Goal: Manage account settings

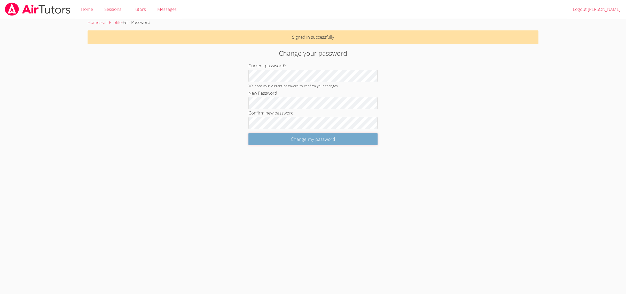
click at [263, 141] on input "Change my password" at bounding box center [312, 139] width 129 height 12
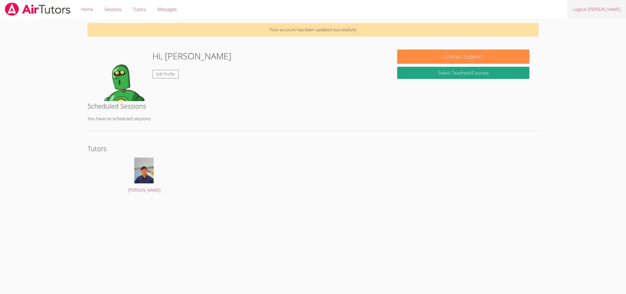
click at [613, 8] on link "Logout [PERSON_NAME]" at bounding box center [596, 9] width 59 height 19
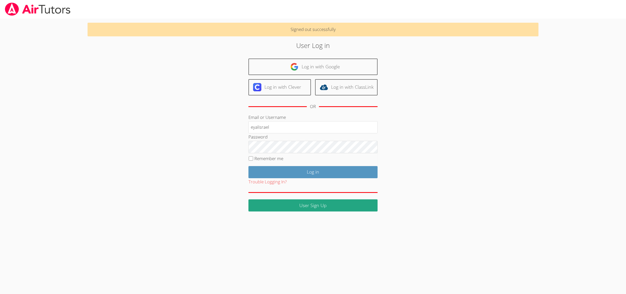
type input "eyalisrael"
click at [266, 169] on input "Log in" at bounding box center [312, 172] width 129 height 12
